Goal: Task Accomplishment & Management: Use online tool/utility

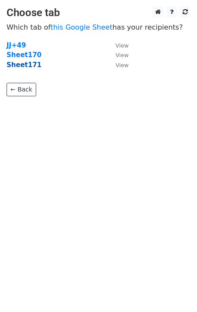
click at [31, 67] on strong "Sheet171" at bounding box center [24, 65] width 35 height 8
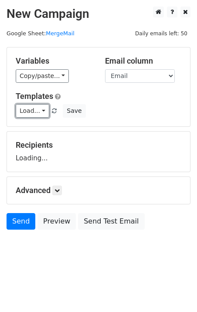
click at [41, 110] on link "Load..." at bounding box center [33, 111] width 34 height 14
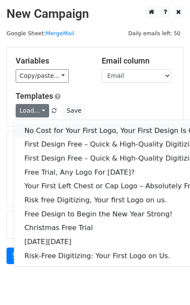
click at [48, 126] on link "No Cost for Your First Logo, Your First Design Is On Us!" at bounding box center [118, 131] width 209 height 14
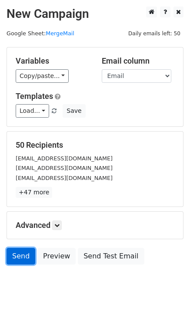
drag, startPoint x: 16, startPoint y: 256, endPoint x: 9, endPoint y: 258, distance: 7.0
click at [16, 256] on link "Send" at bounding box center [21, 256] width 29 height 17
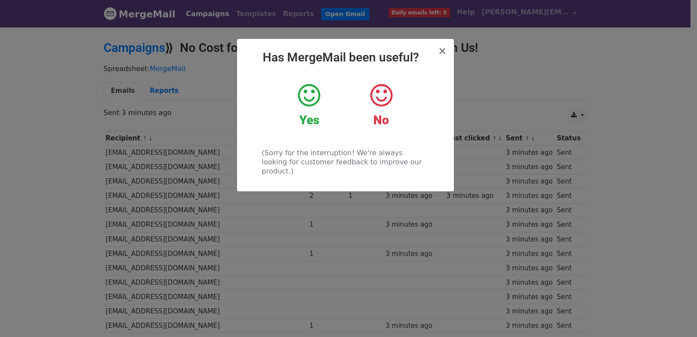
click at [203, 152] on div "× Has MergeMail been useful? Yes No (Sorry for the interruption! We're always l…" at bounding box center [348, 181] width 697 height 311
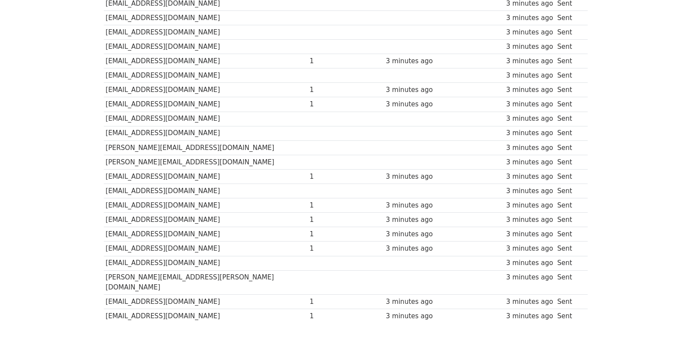
scroll to position [606, 0]
